Goal: Find specific page/section: Find specific page/section

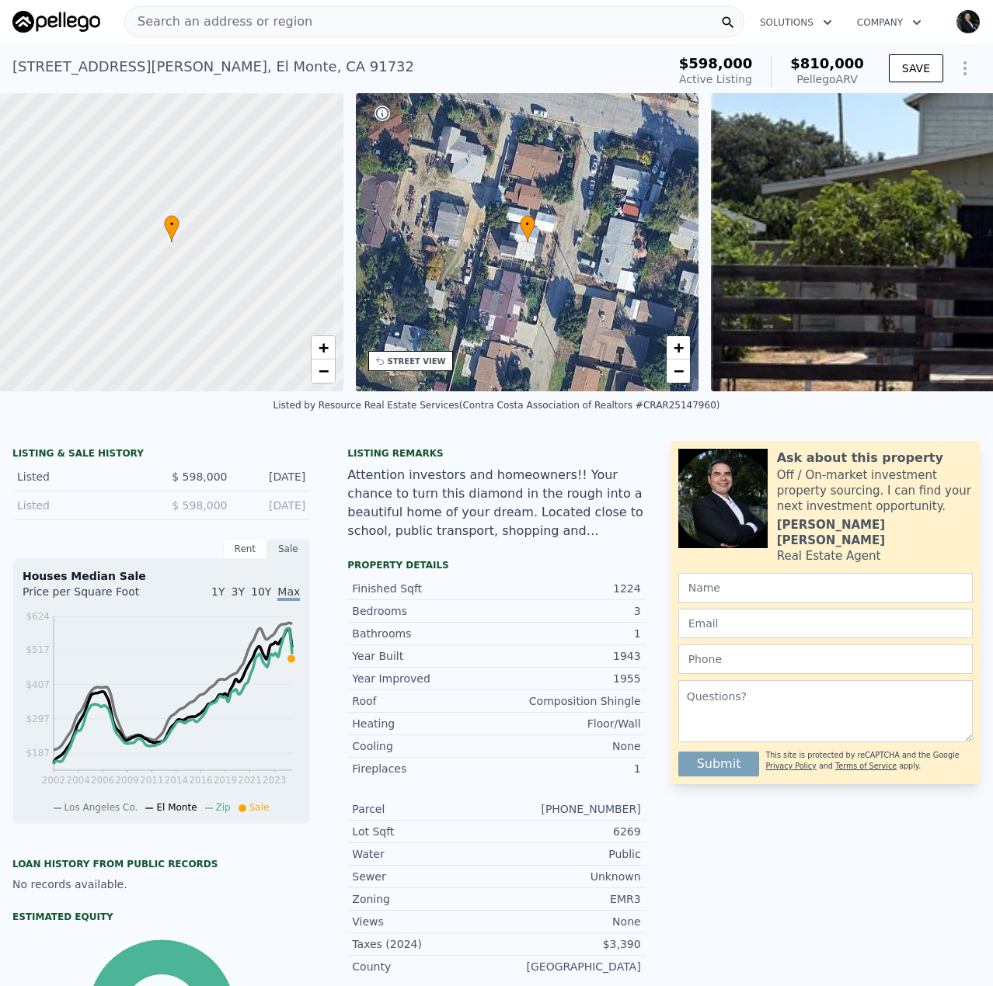
click at [180, 24] on span "Search an address or region" at bounding box center [218, 21] width 187 height 19
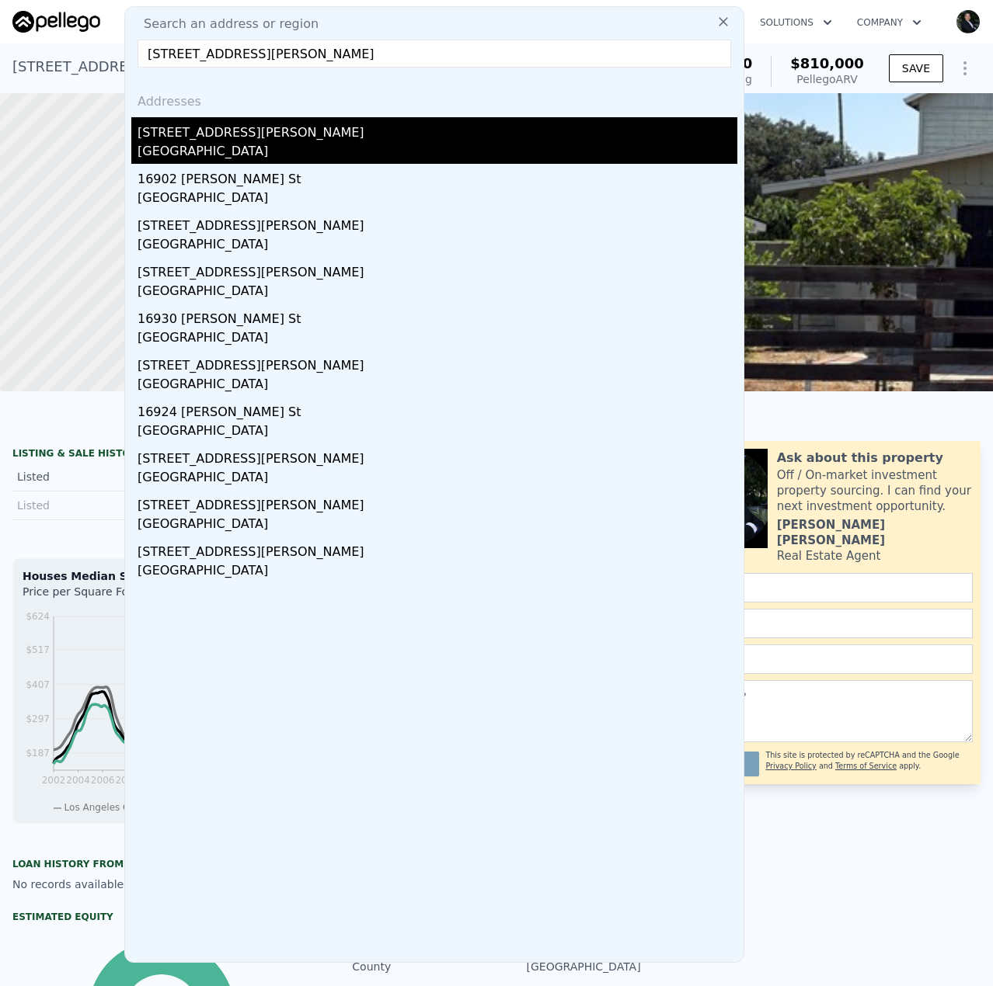
type input "[STREET_ADDRESS][PERSON_NAME]"
click at [236, 135] on div "[STREET_ADDRESS][PERSON_NAME]" at bounding box center [437, 129] width 600 height 25
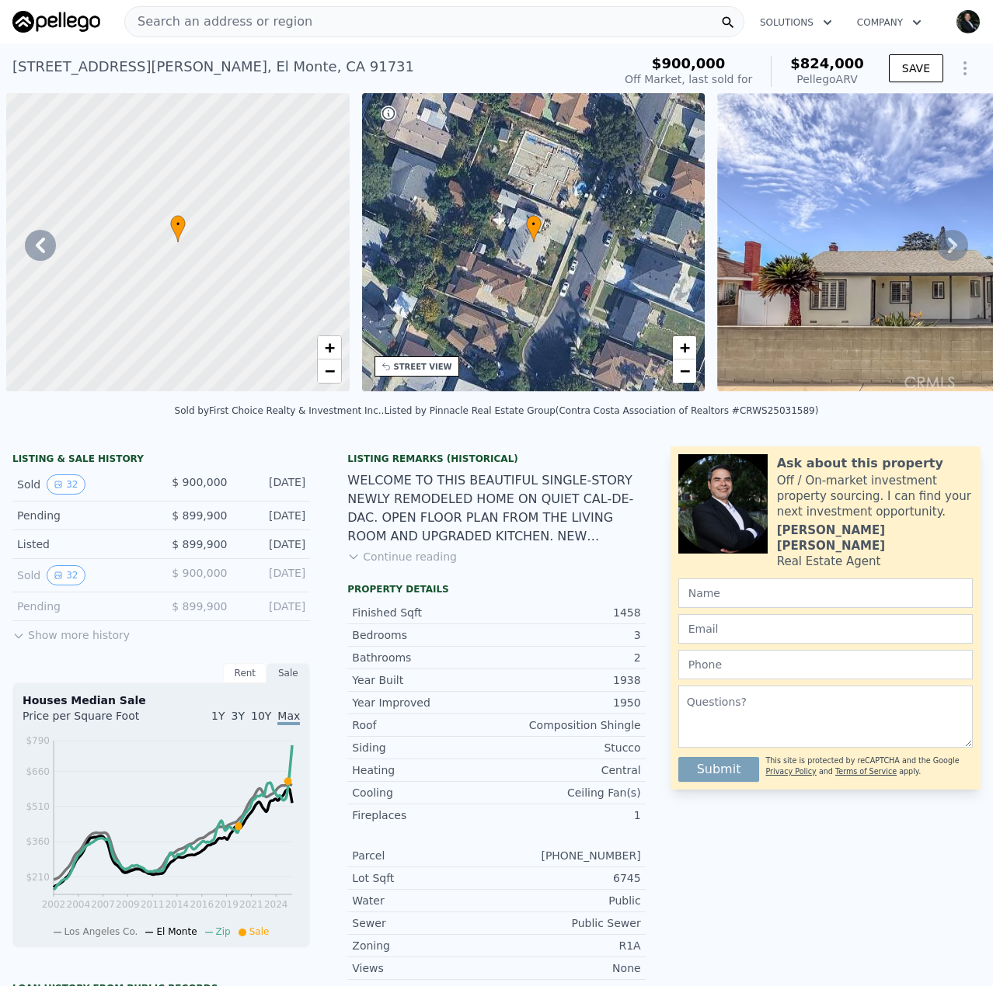
scroll to position [0, 362]
